Goal: Task Accomplishment & Management: Complete application form

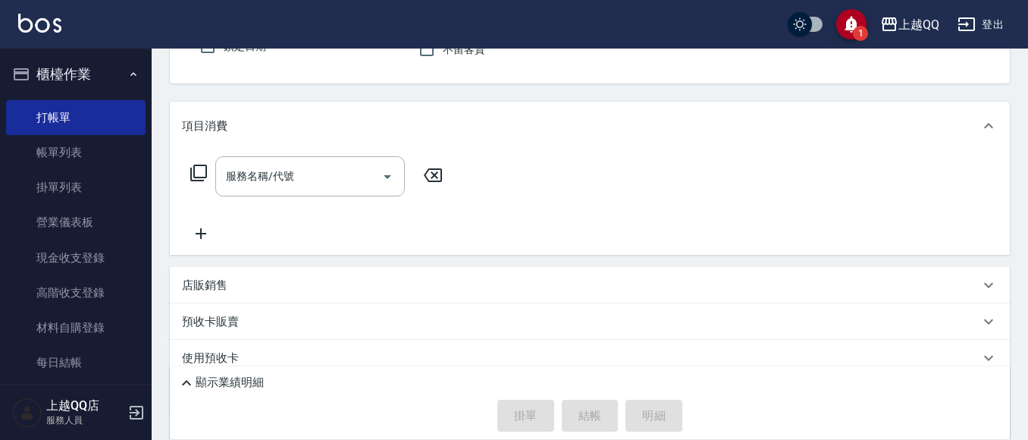
scroll to position [246, 0]
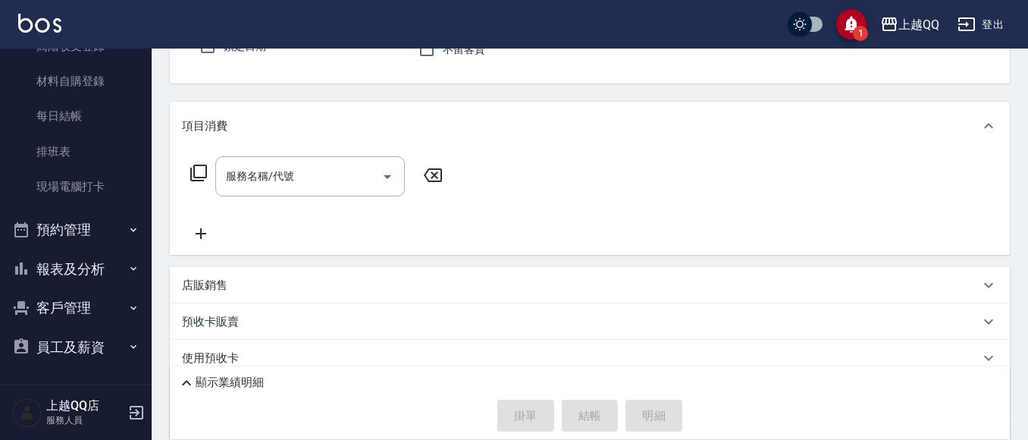
click at [509, 135] on div "項目消費" at bounding box center [590, 126] width 840 height 49
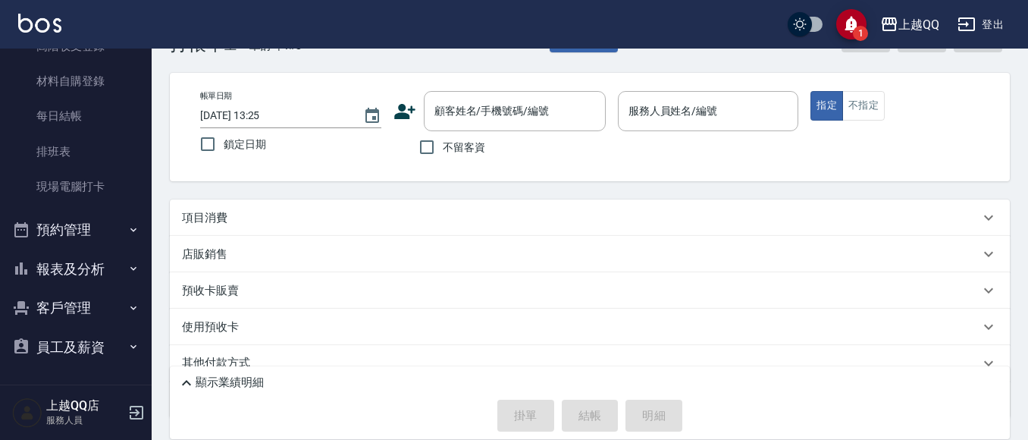
scroll to position [76, 0]
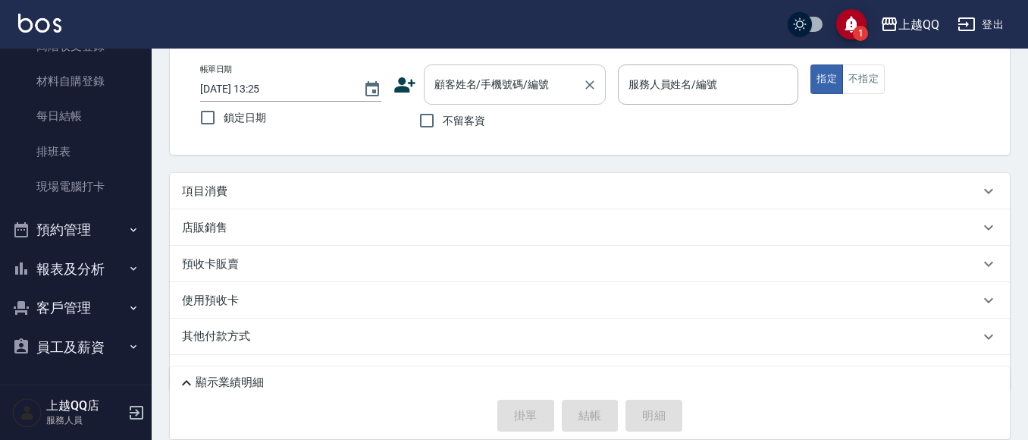
drag, startPoint x: 470, startPoint y: 121, endPoint x: 593, endPoint y: 96, distance: 125.5
click at [471, 121] on span "不留客資" at bounding box center [464, 121] width 42 height 16
click at [443, 121] on input "不留客資" at bounding box center [427, 121] width 32 height 32
checkbox input "true"
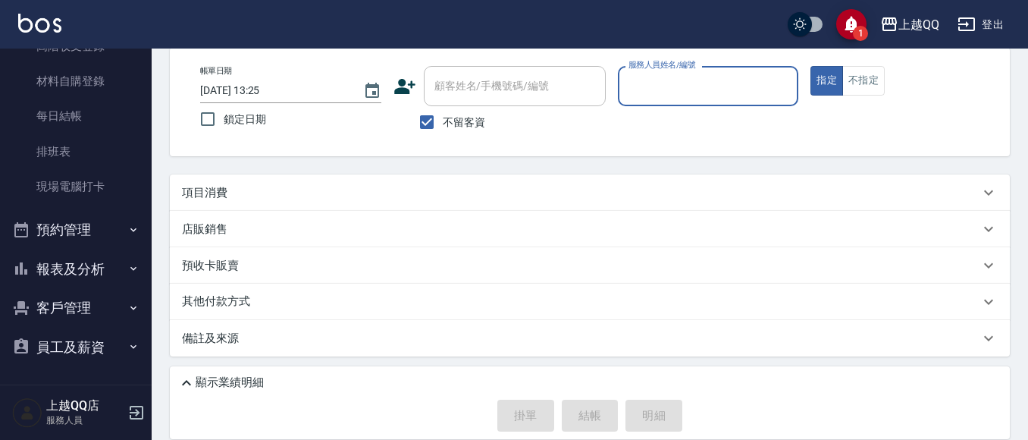
scroll to position [74, 0]
drag, startPoint x: 625, startPoint y: 92, endPoint x: 639, endPoint y: 77, distance: 20.4
click at [627, 89] on input "服務人員姓名/編號" at bounding box center [709, 86] width 168 height 27
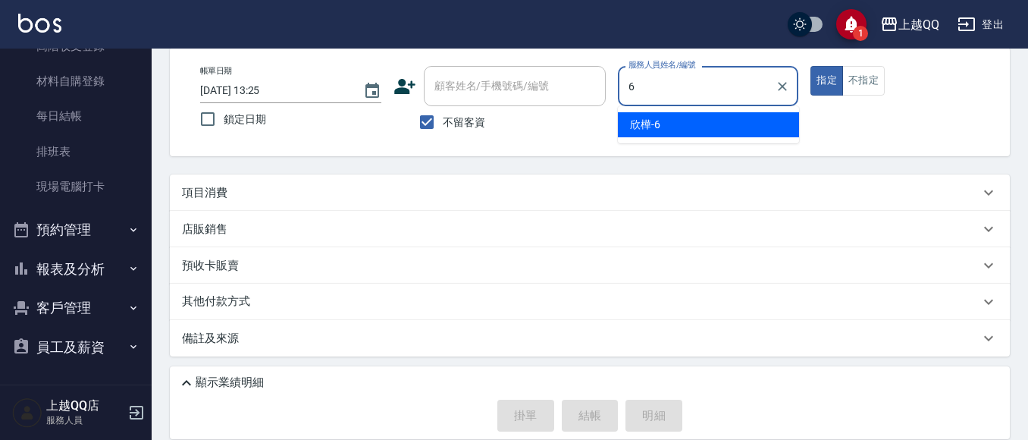
type input "6"
type button "true"
type input "欣樺-6"
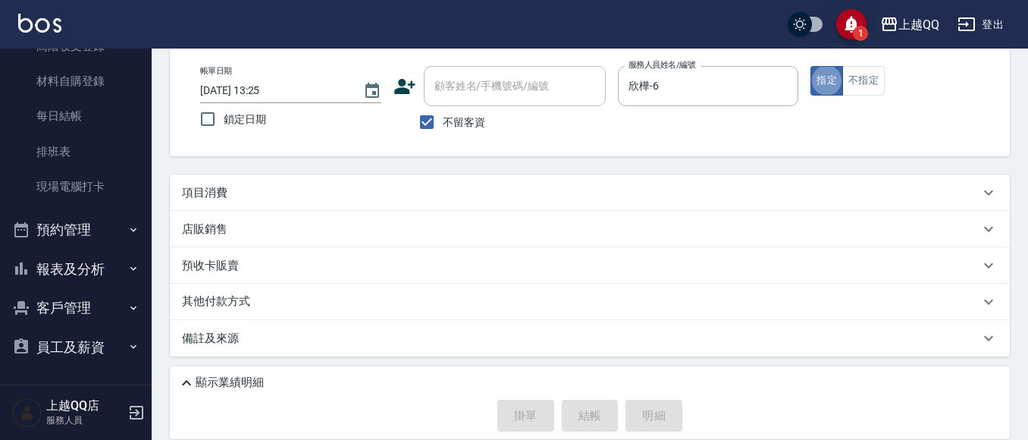
click at [810, 66] on button "指定" at bounding box center [826, 81] width 33 height 30
click at [188, 193] on p "項目消費" at bounding box center [204, 193] width 45 height 16
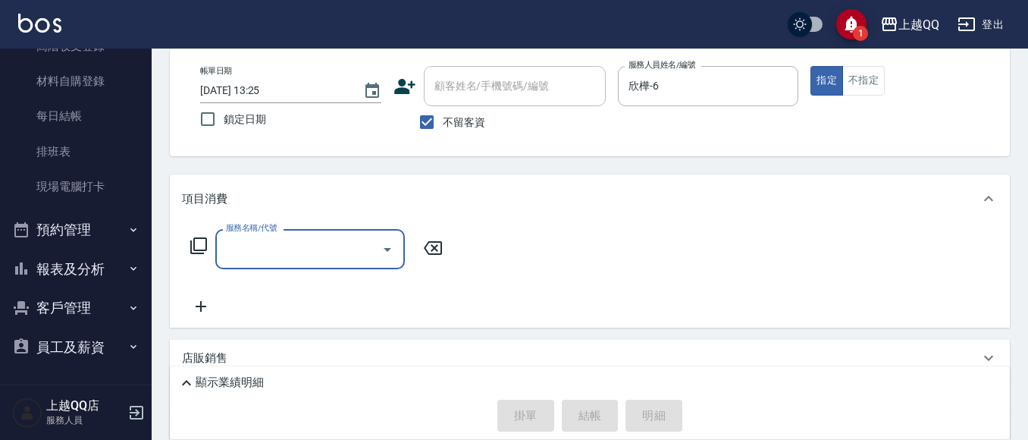
scroll to position [0, 0]
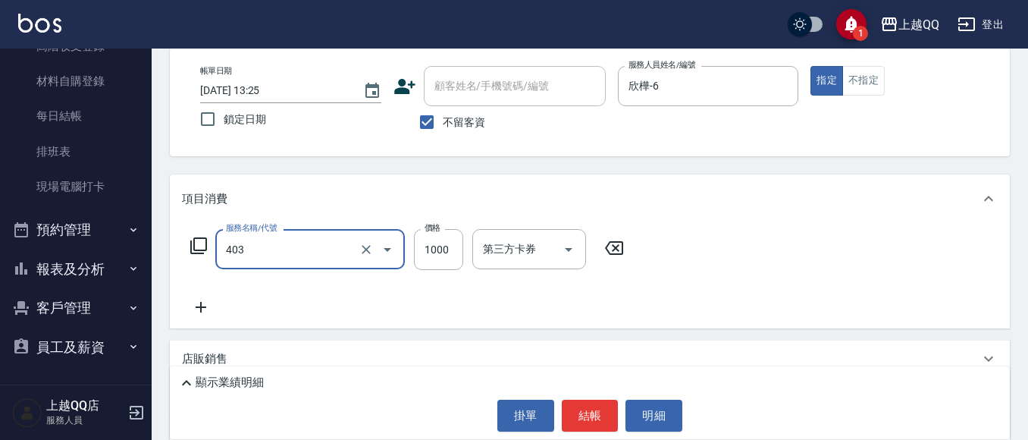
type input "全頭挑染(403)"
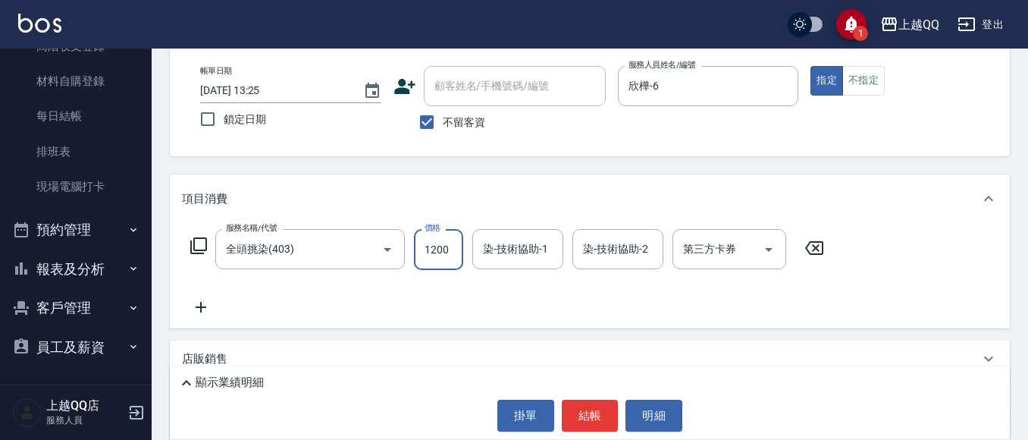
type input "1200"
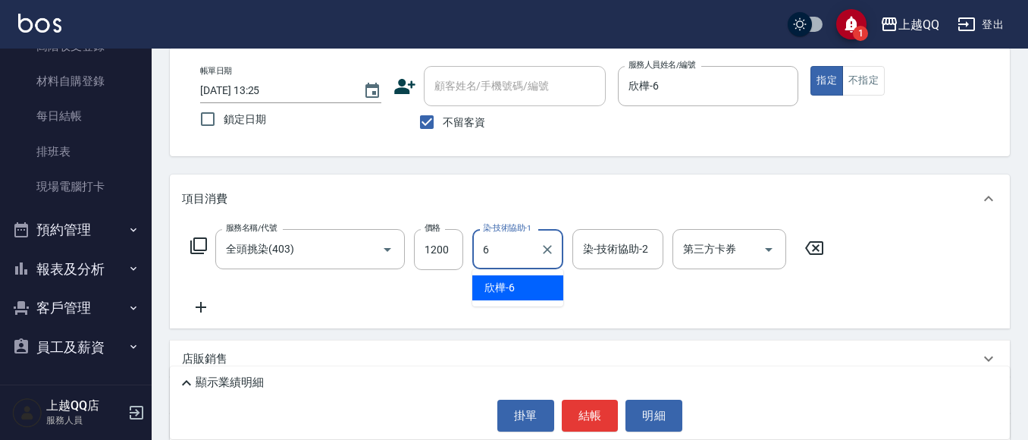
type input "欣樺-6"
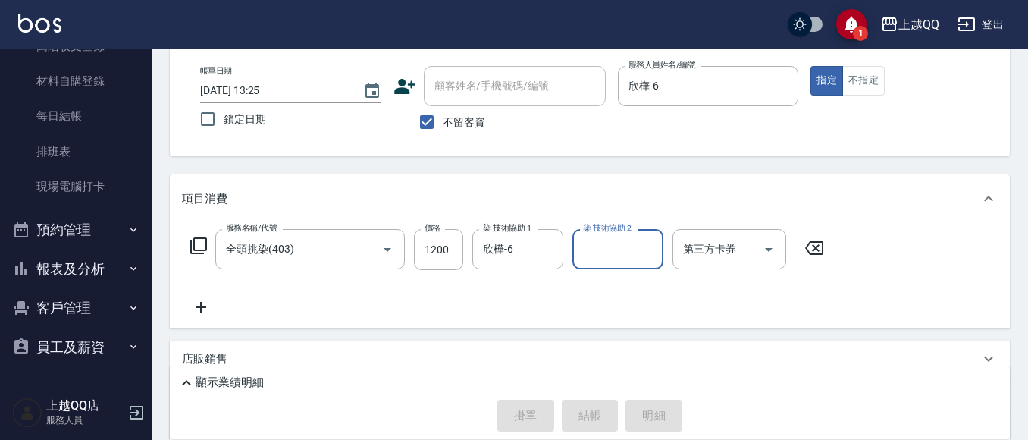
type input "[DATE] 15:17"
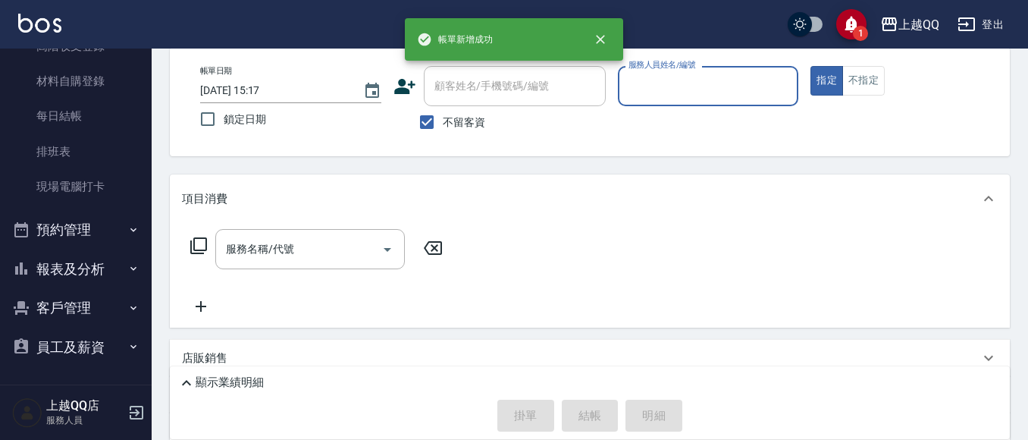
click at [810, 66] on button "指定" at bounding box center [826, 81] width 33 height 30
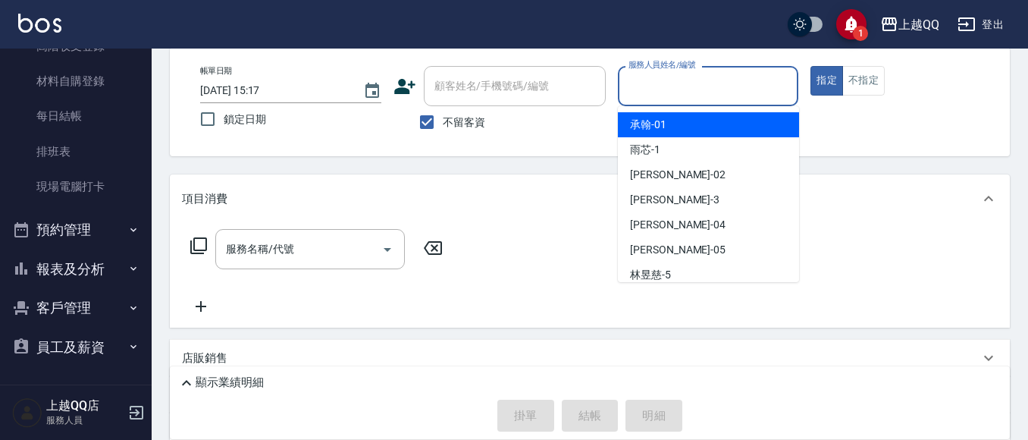
click at [712, 86] on input "服務人員姓名/編號" at bounding box center [709, 86] width 168 height 27
type input "欣樺-6"
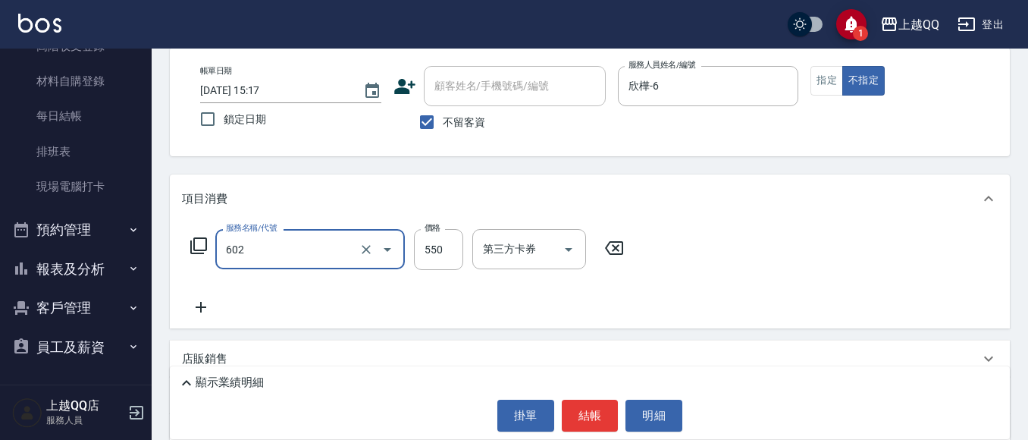
type input "髮原素清潔舒醒頭皮洗(602)"
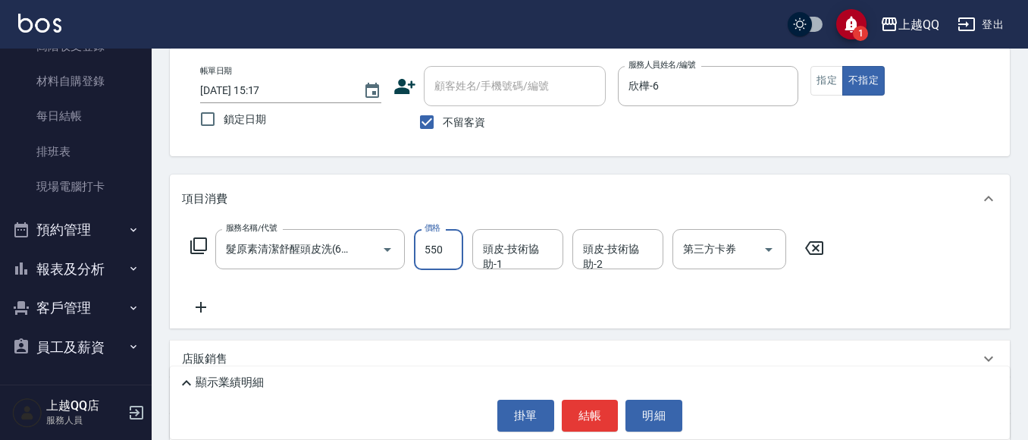
click at [254, 377] on p "顯示業績明細" at bounding box center [230, 382] width 68 height 16
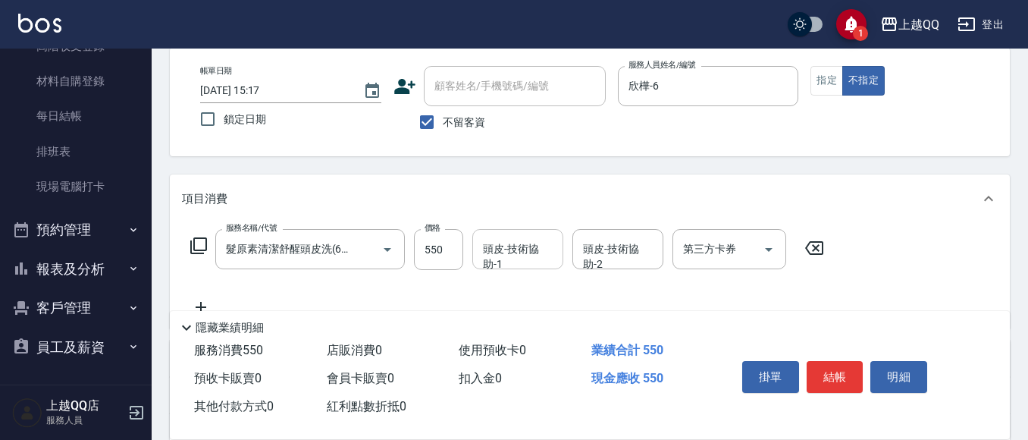
click at [499, 261] on input "頭皮-技術協助-1" at bounding box center [517, 249] width 77 height 27
type input "[PERSON_NAME]-25"
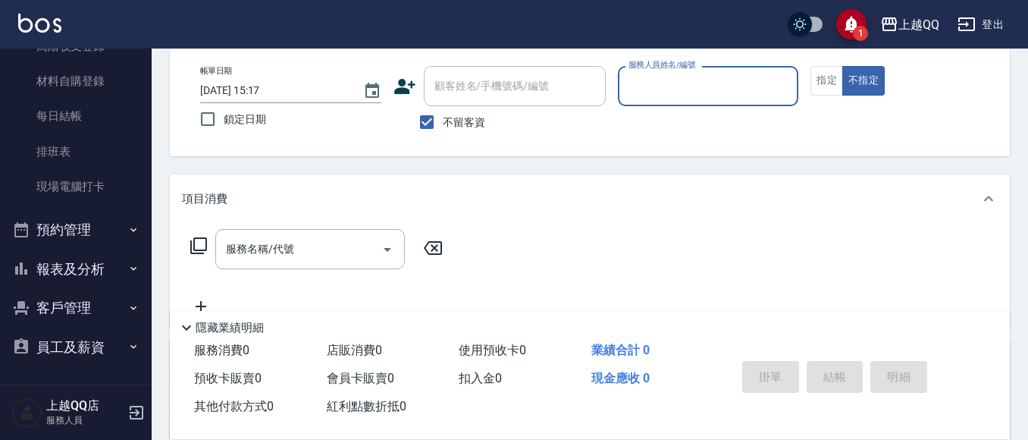
drag, startPoint x: 456, startPoint y: 126, endPoint x: 467, endPoint y: 104, distance: 24.4
click at [456, 122] on span "不留客資" at bounding box center [464, 122] width 42 height 16
click at [443, 122] on input "不留客資" at bounding box center [427, 122] width 32 height 32
checkbox input "false"
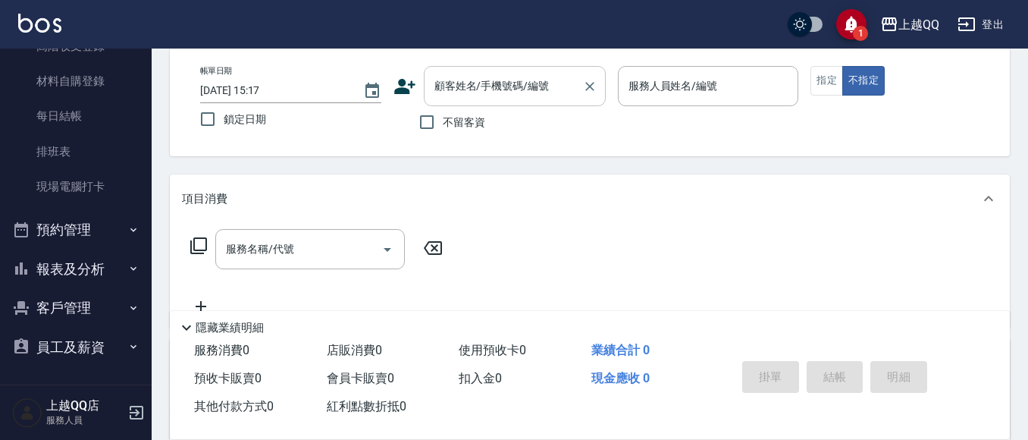
click at [474, 96] on input "顧客姓名/手機號碼/編號" at bounding box center [504, 86] width 146 height 27
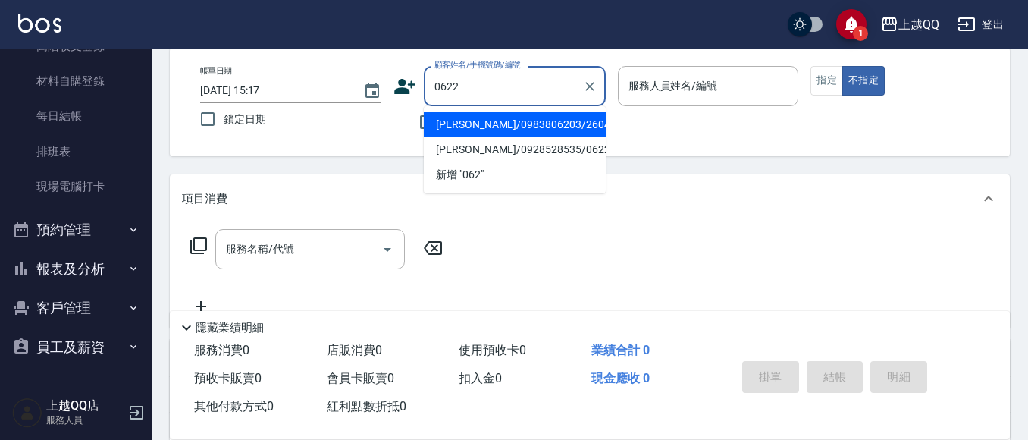
type input "[PERSON_NAME]/0928528535/0622"
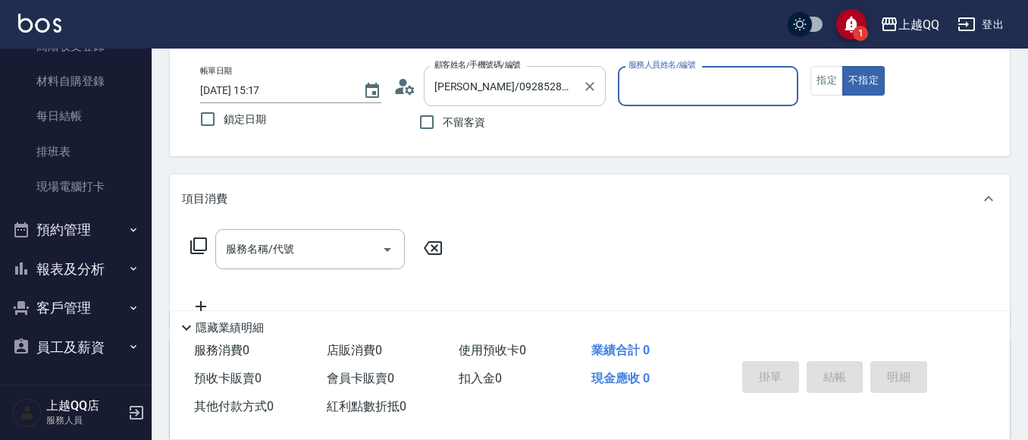
click at [842, 66] on button "不指定" at bounding box center [863, 81] width 42 height 30
type button "false"
type input "欣樺-6"
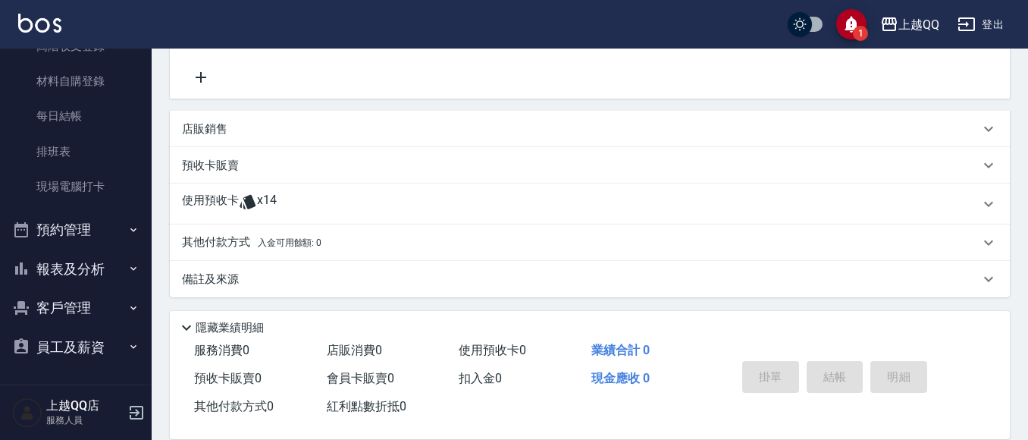
scroll to position [306, 0]
click at [263, 197] on span "x14" at bounding box center [267, 200] width 20 height 23
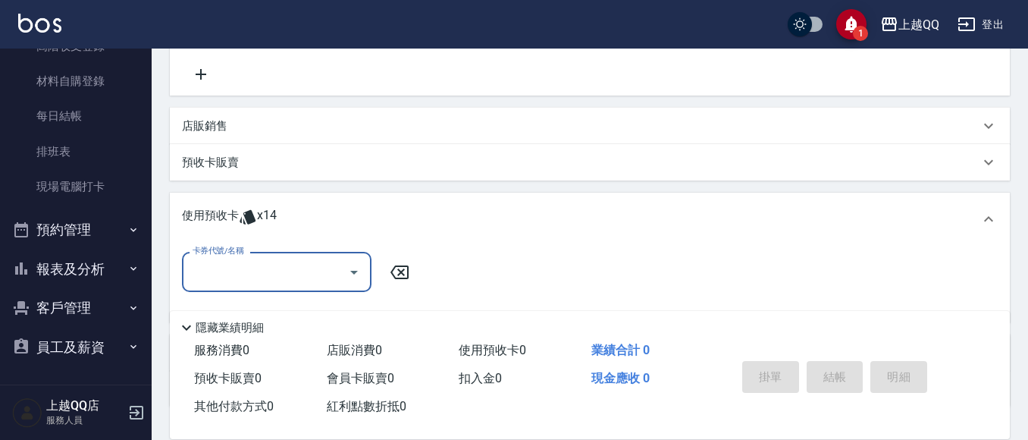
scroll to position [0, 0]
click at [271, 265] on input "卡券代號/名稱" at bounding box center [265, 271] width 153 height 27
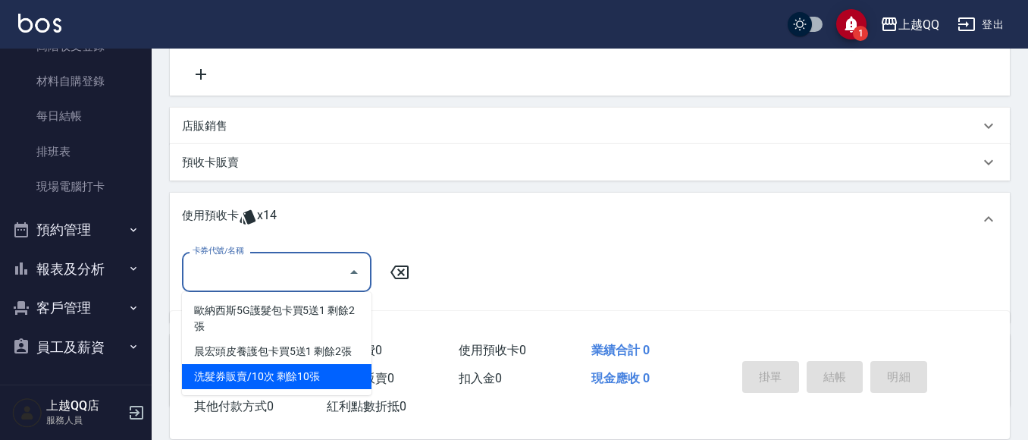
drag, startPoint x: 319, startPoint y: 380, endPoint x: 387, endPoint y: 355, distance: 72.9
click at [320, 380] on div "洗髮券販賣/10次 剩餘10張" at bounding box center [276, 376] width 189 height 25
type input "洗髮券販賣/10次"
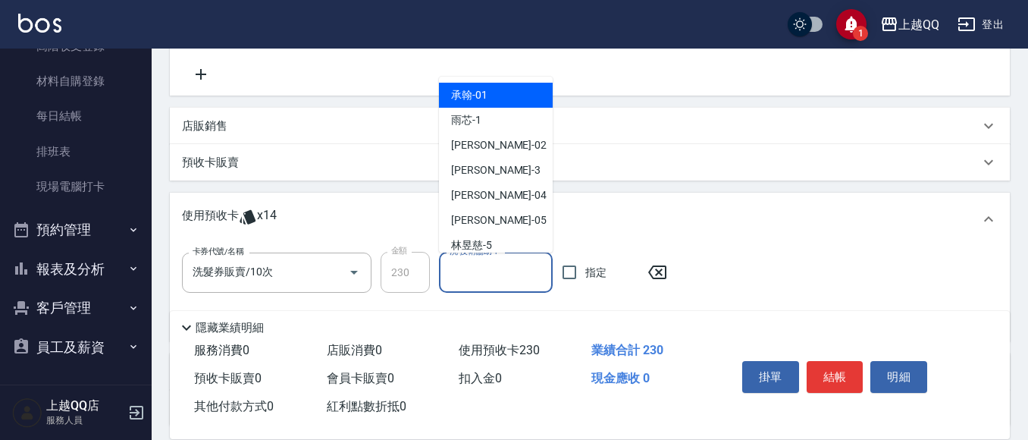
drag, startPoint x: 481, startPoint y: 274, endPoint x: 530, endPoint y: 70, distance: 209.8
click at [481, 274] on input "洗-技術協助-1" at bounding box center [496, 272] width 100 height 27
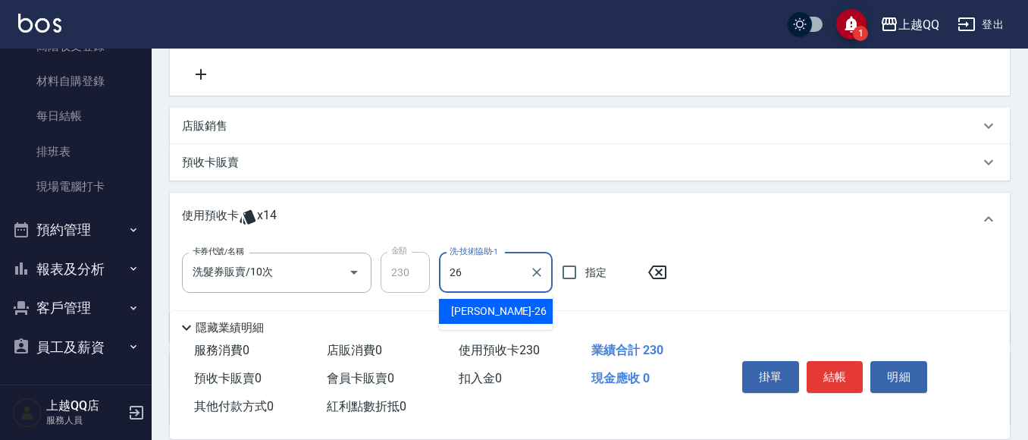
type input "林恩昕-26"
